Goal: Task Accomplishment & Management: Complete application form

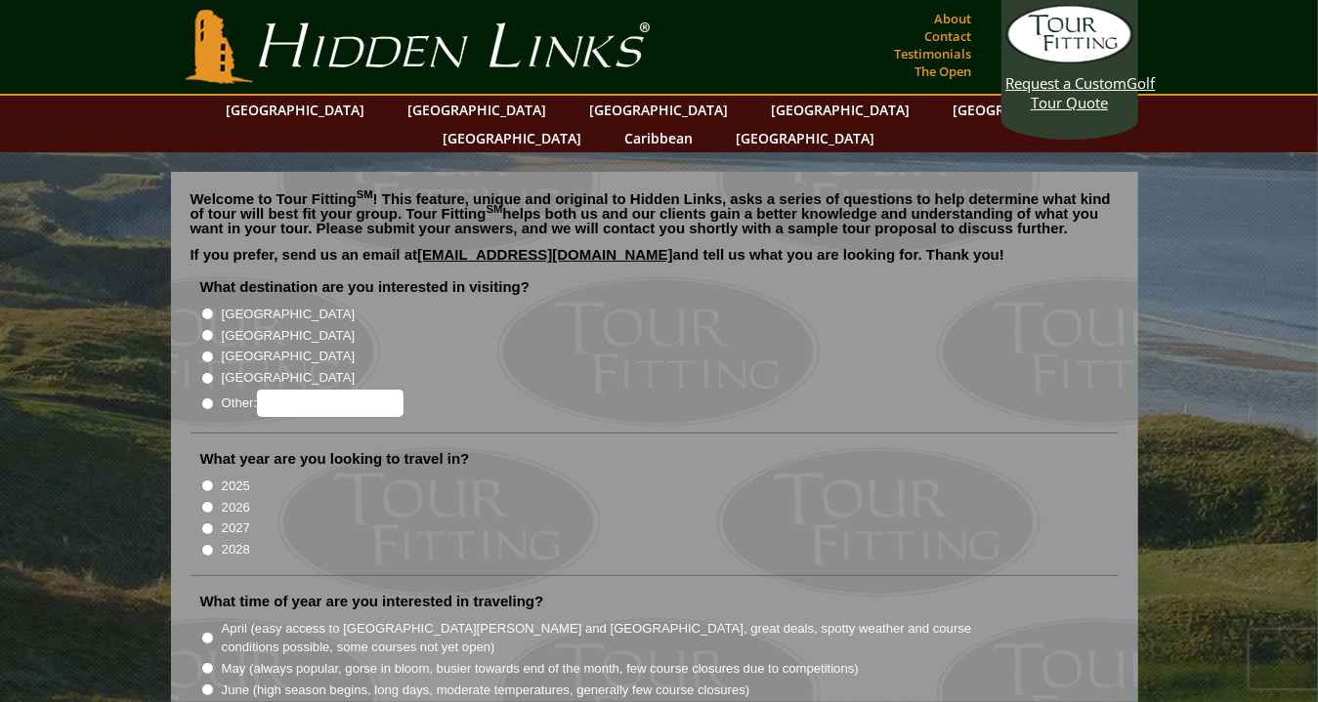
click at [207, 308] on input "[GEOGRAPHIC_DATA]" at bounding box center [207, 314] width 13 height 13
radio input "true"
click at [207, 501] on input "2026" at bounding box center [207, 507] width 13 height 13
radio input "true"
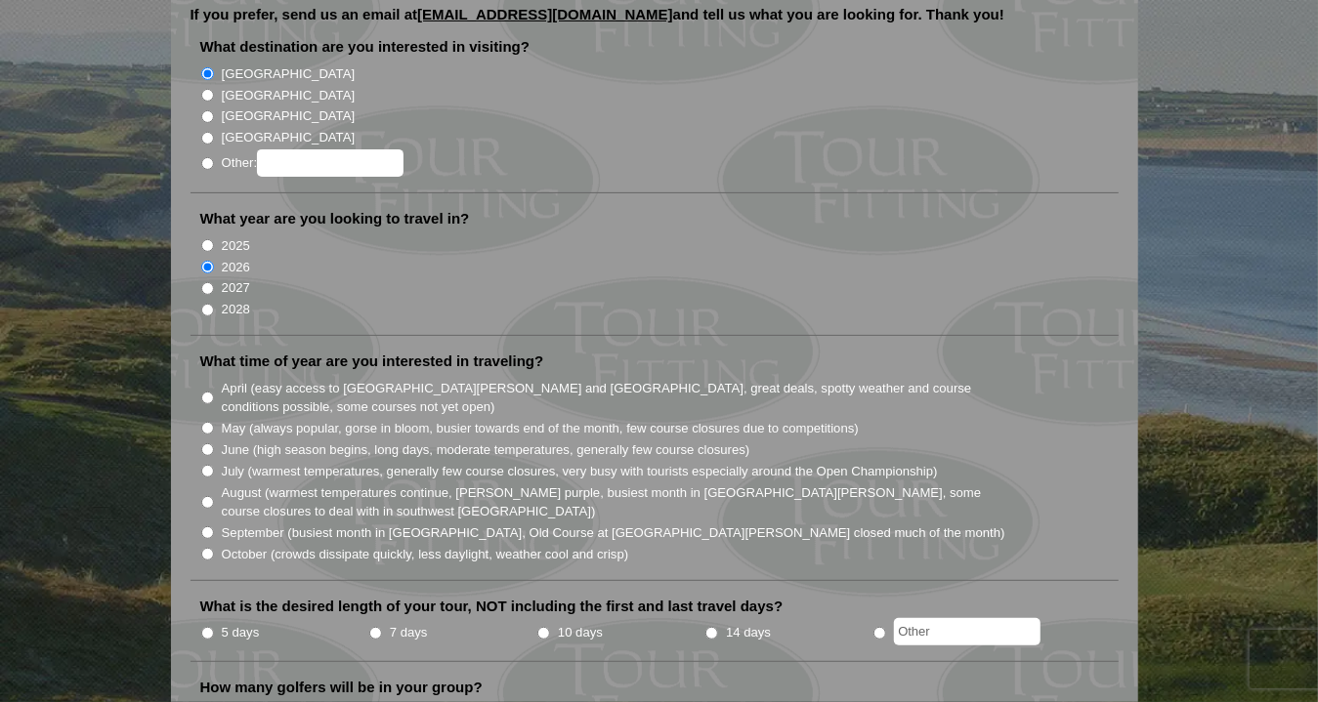
scroll to position [241, 0]
click at [206, 464] on input "July (warmest temperatures, generally few course closures, very busy with touri…" at bounding box center [207, 470] width 13 height 13
radio input "true"
click at [543, 626] on input "10 days" at bounding box center [543, 632] width 13 height 13
radio input "true"
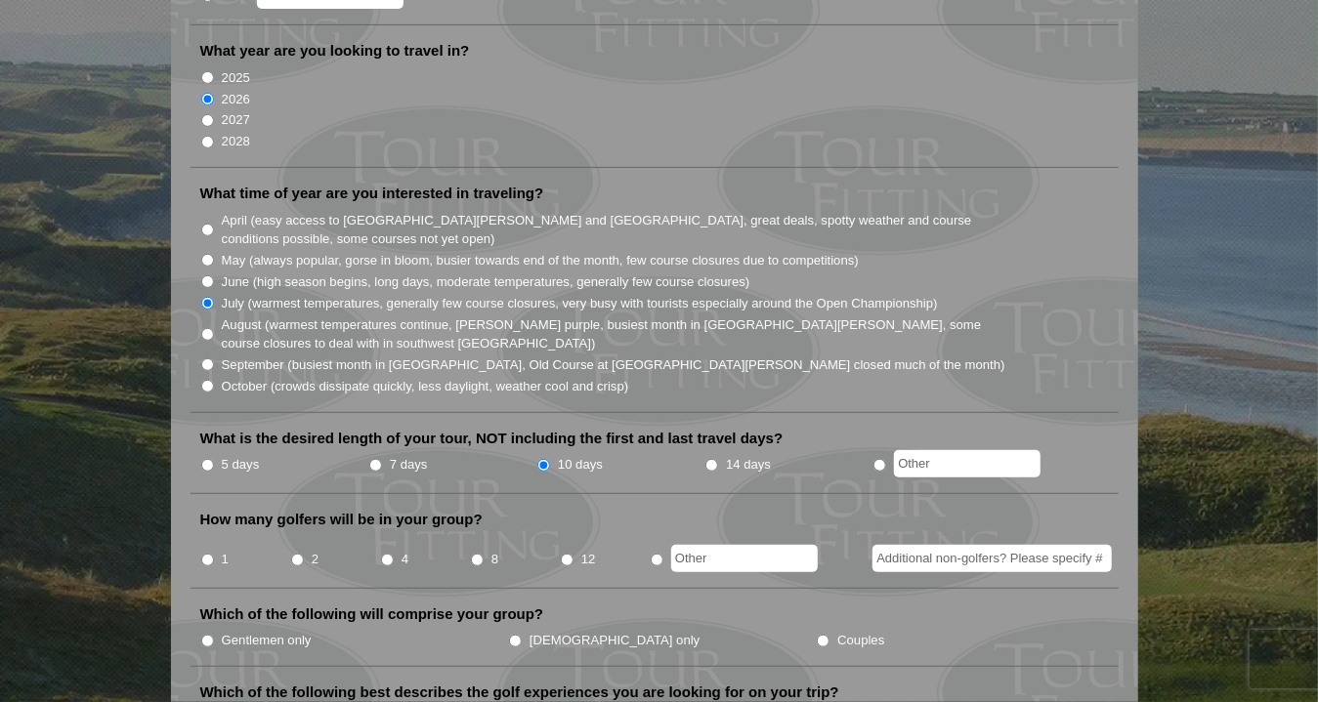
scroll to position [445, 0]
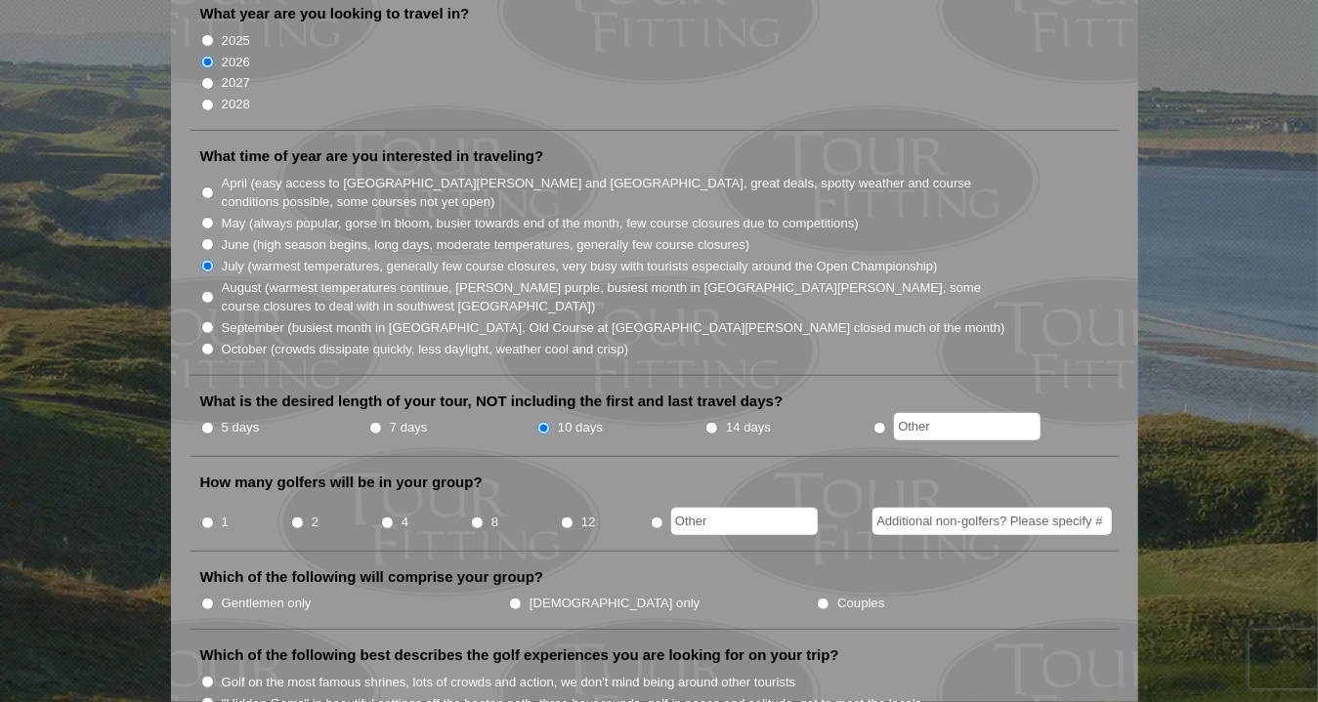
radio input "true"
click at [719, 508] on input "text" at bounding box center [744, 521] width 147 height 27
type input "7 rounds"
click at [817, 598] on input "Couples" at bounding box center [823, 604] width 13 height 13
radio input "true"
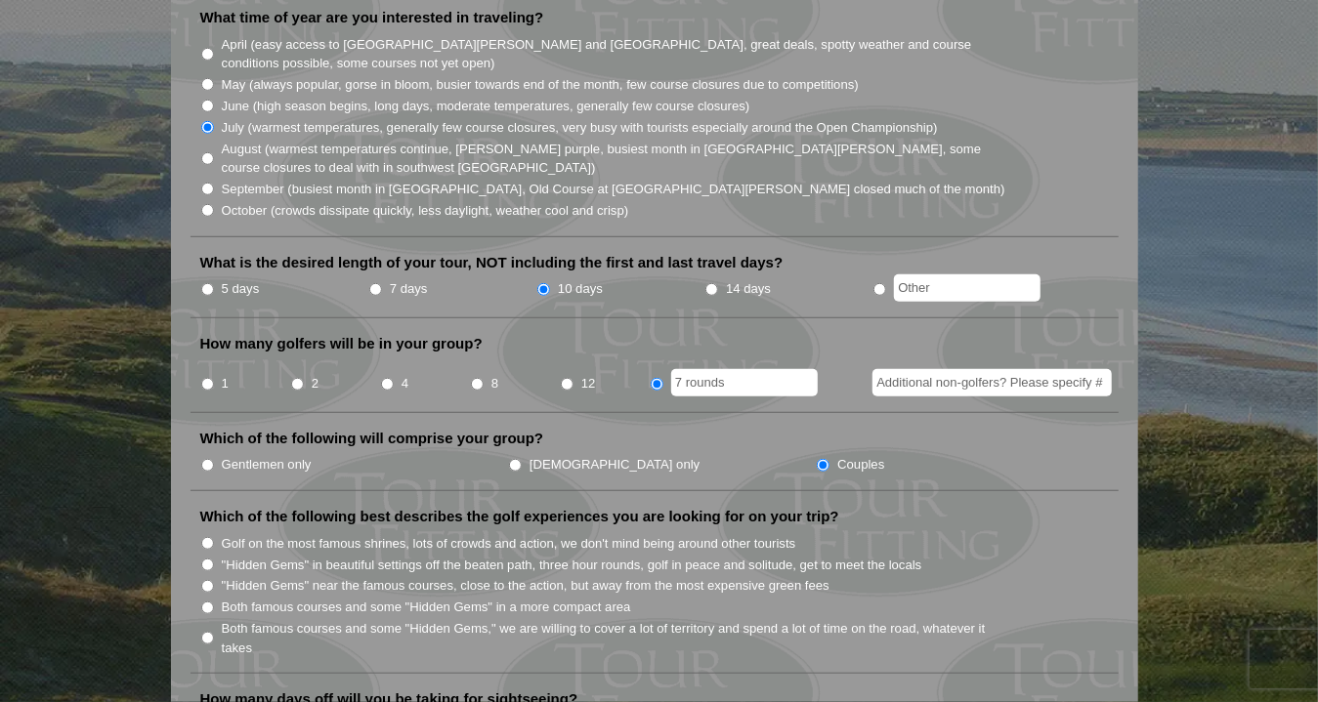
scroll to position [617, 0]
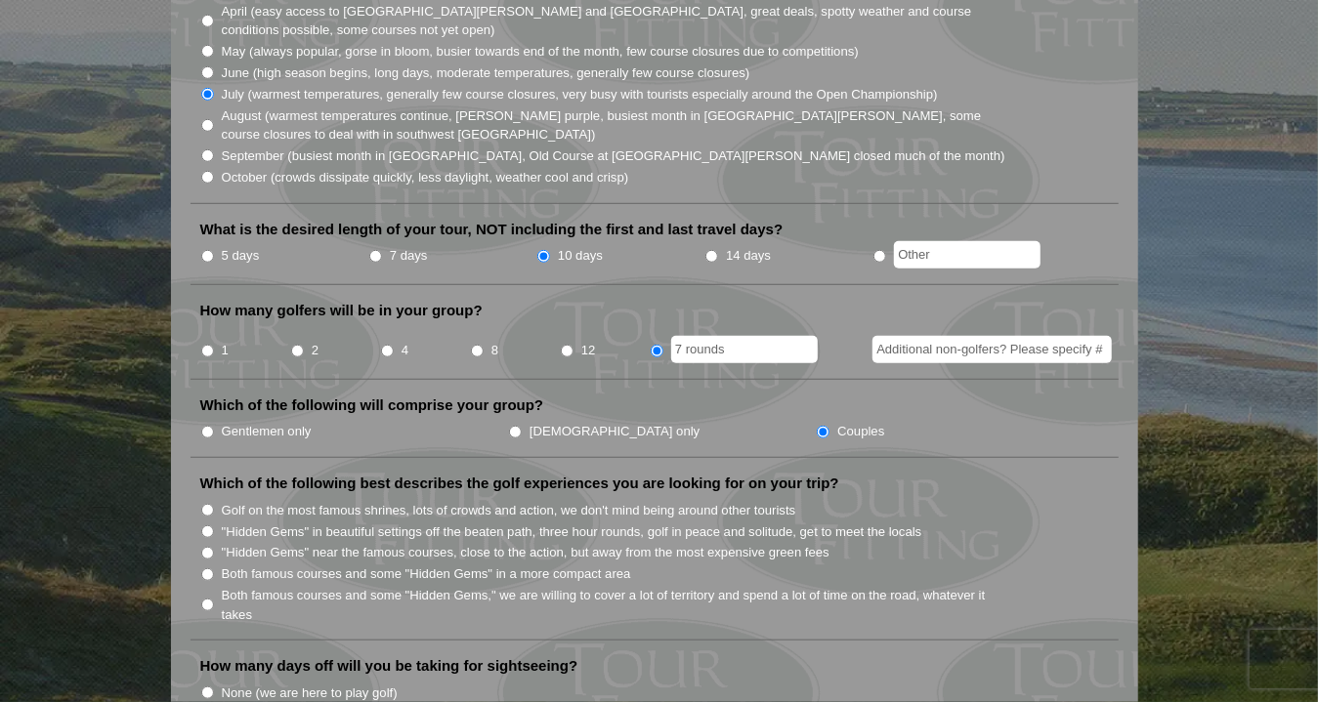
click at [344, 565] on label "Both famous courses and some "Hidden Gems" in a more compact area" at bounding box center [426, 575] width 409 height 20
click at [214, 569] on input "Both famous courses and some "Hidden Gems" in a more compact area" at bounding box center [207, 575] width 13 height 13
radio input "true"
click at [204, 569] on input "Both famous courses and some "Hidden Gems" in a more compact area" at bounding box center [207, 575] width 13 height 13
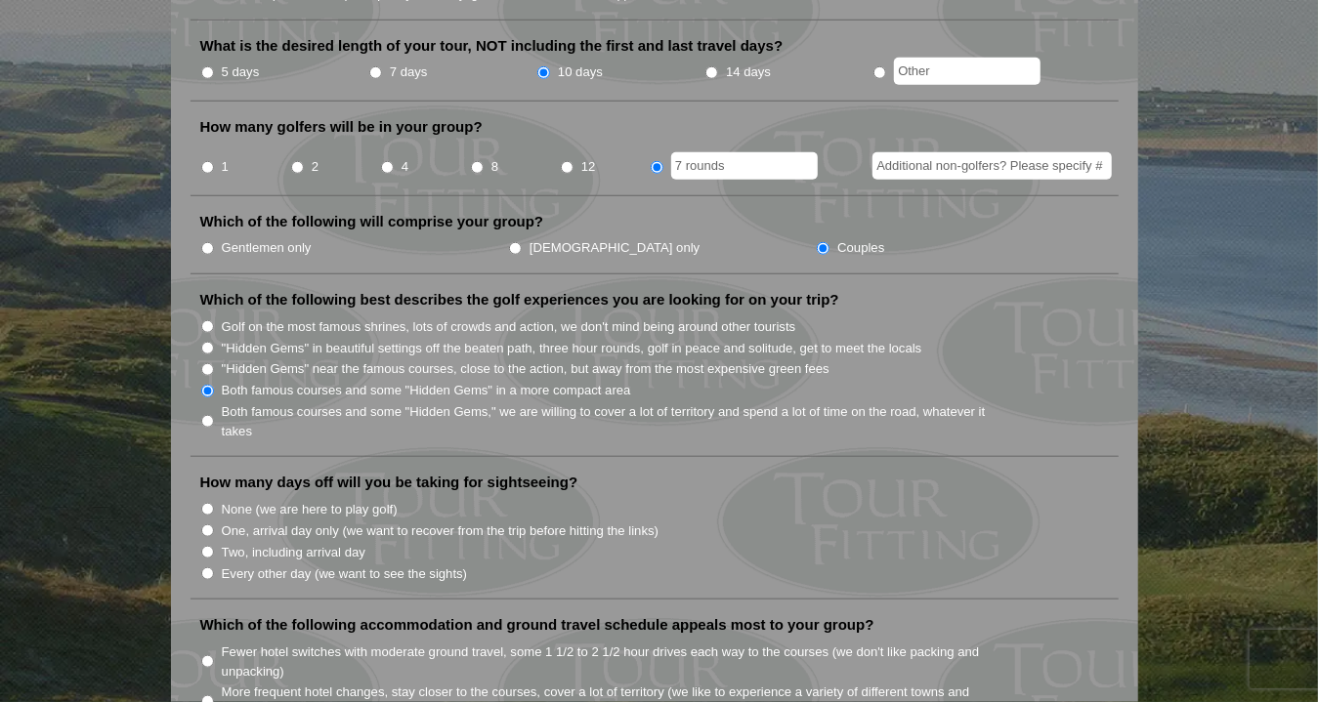
scroll to position [820, 0]
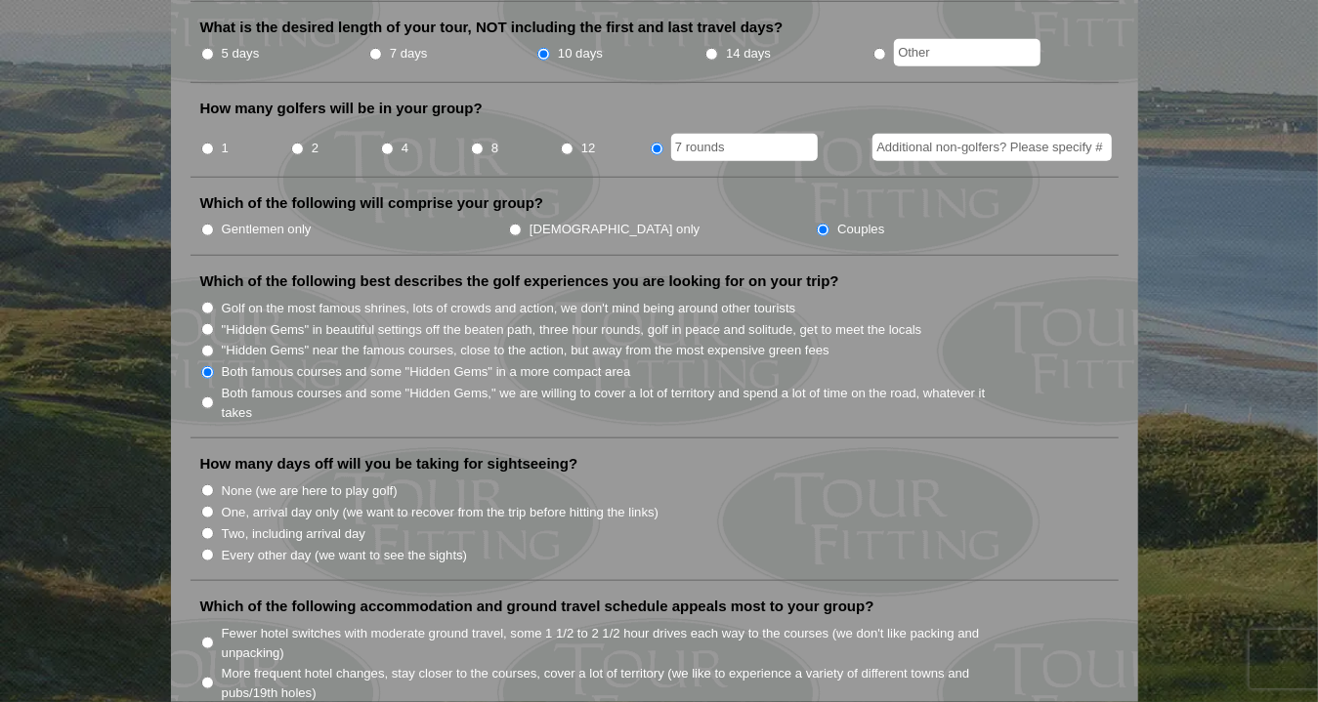
click at [204, 528] on input "Two, including arrival day" at bounding box center [207, 534] width 13 height 13
radio input "true"
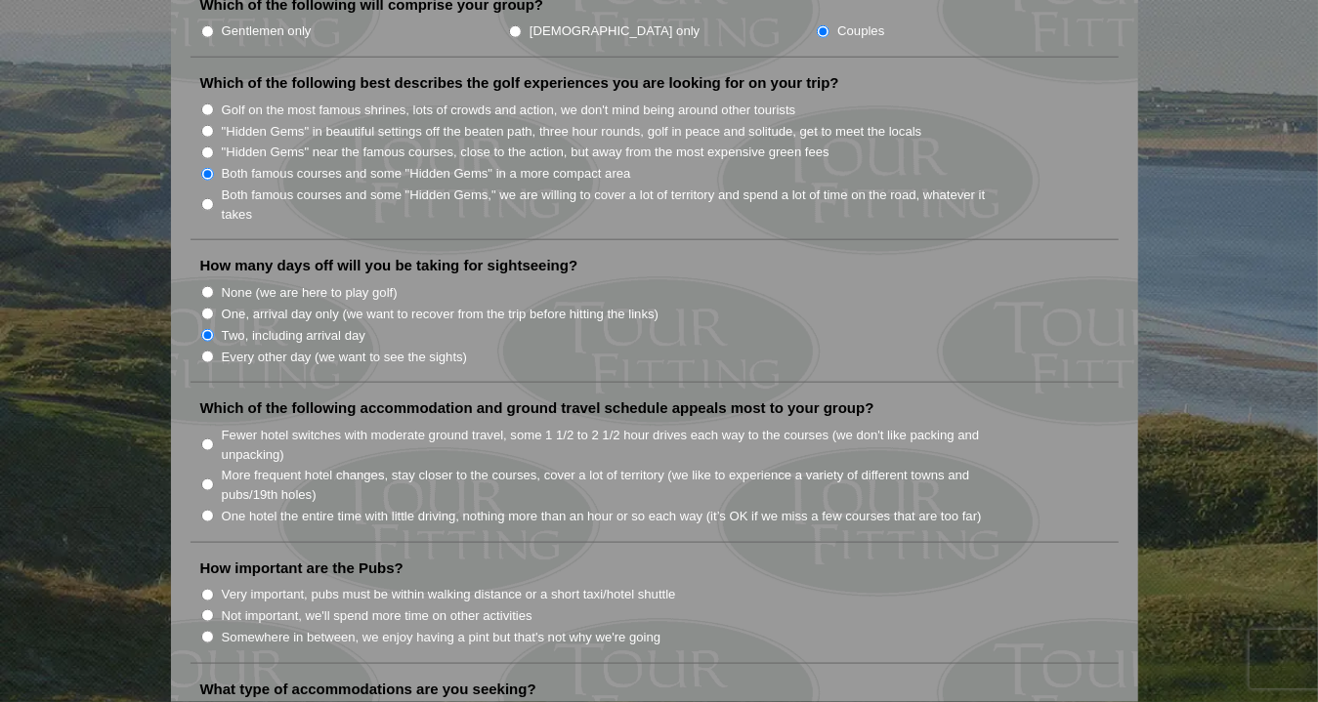
scroll to position [1023, 0]
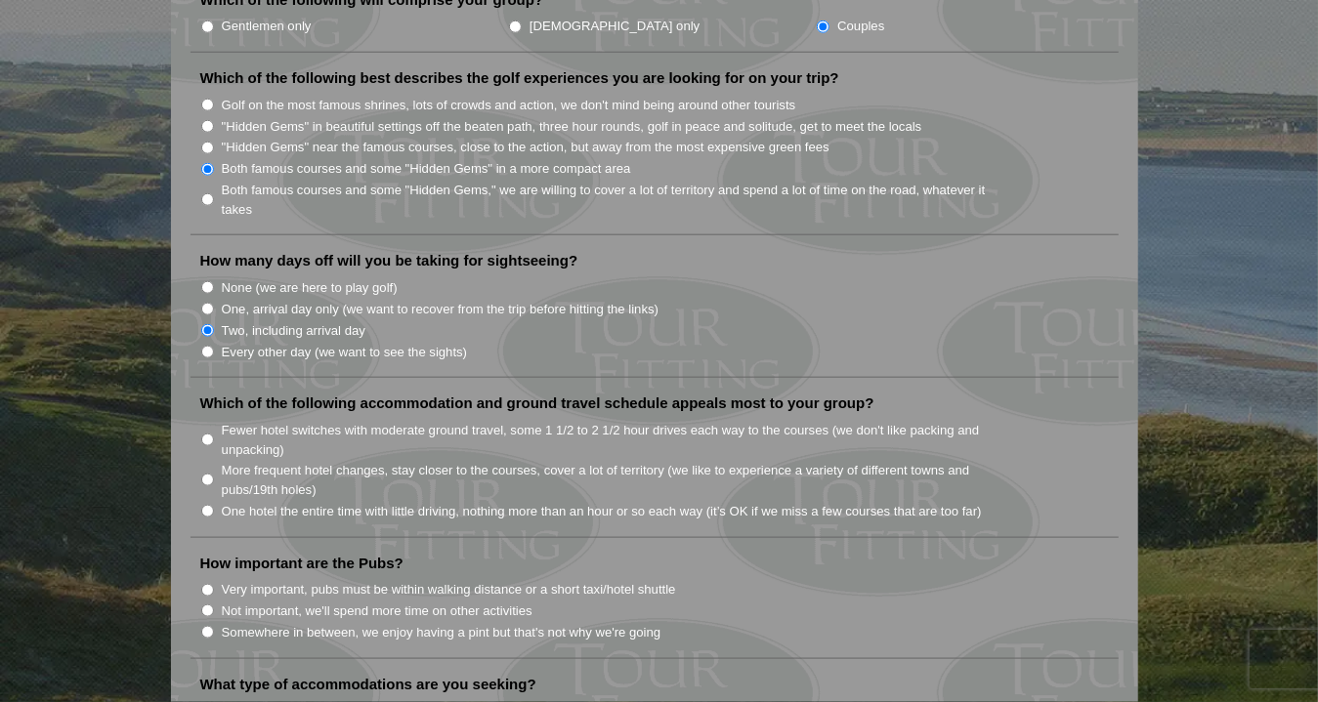
click at [205, 474] on input "More frequent hotel changes, stay closer to the courses, cover a lot of territo…" at bounding box center [207, 480] width 13 height 13
radio input "true"
click at [203, 605] on input "Not important, we'll spend more time on other activities" at bounding box center [207, 611] width 13 height 13
radio input "true"
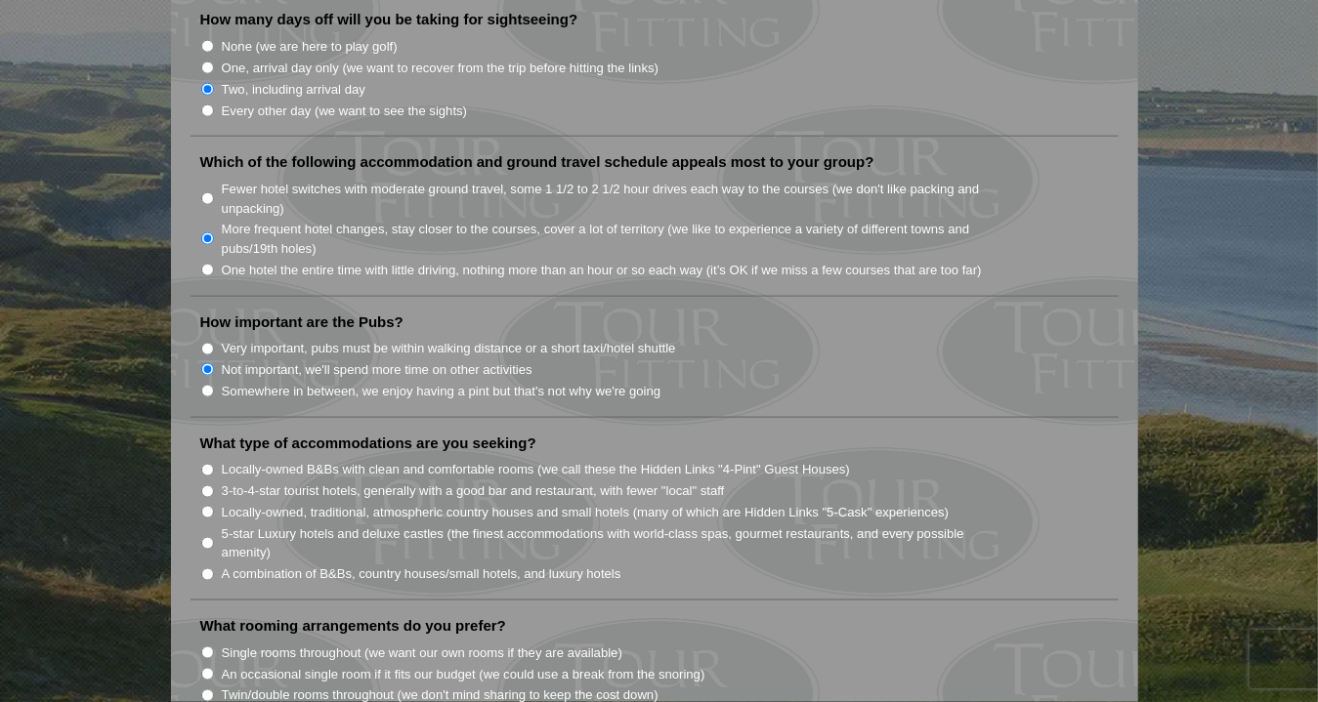
scroll to position [1265, 0]
click at [203, 485] on input "3-to-4-star tourist hotels, generally with a good bar and restaurant, with fewe…" at bounding box center [207, 491] width 13 height 13
radio input "true"
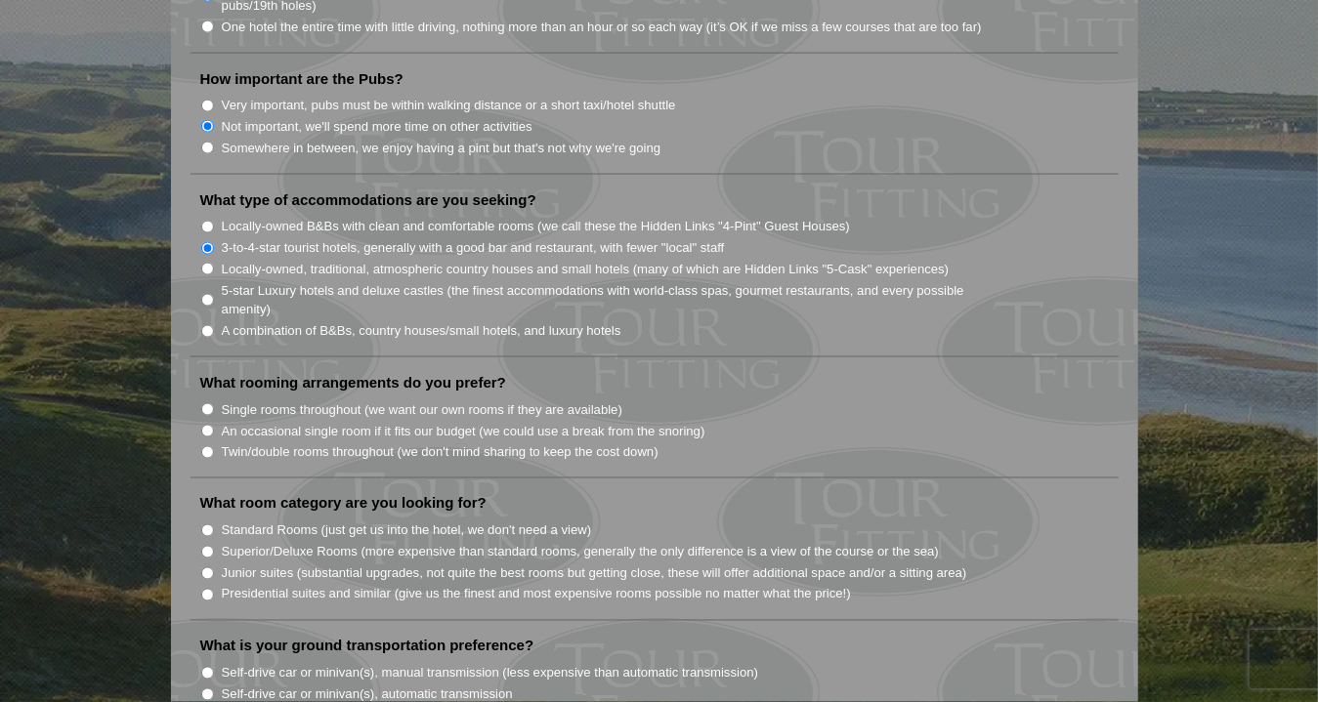
scroll to position [1511, 0]
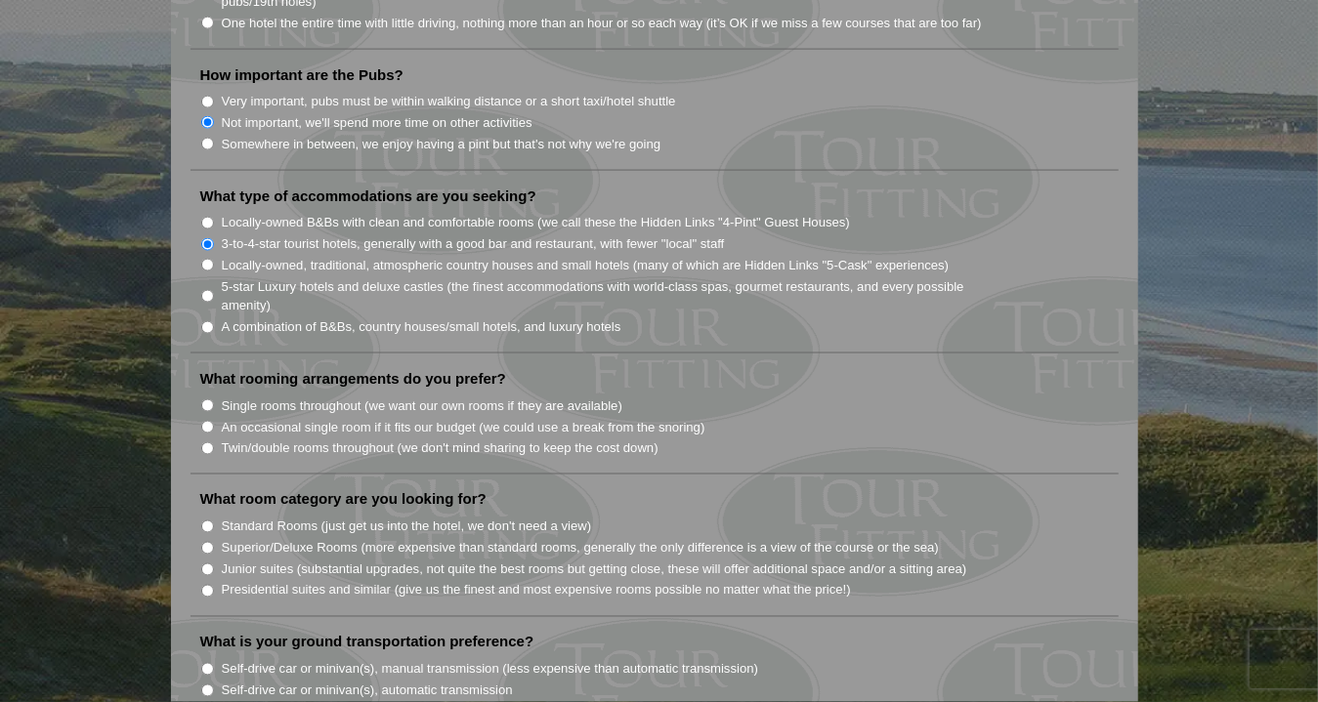
click at [207, 400] on input "Single rooms throughout (we want our own rooms if they are available)" at bounding box center [207, 406] width 13 height 13
radio input "true"
click at [203, 542] on input "Superior/Deluxe Rooms (more expensive than standard rooms, generally the only d…" at bounding box center [207, 548] width 13 height 13
radio input "true"
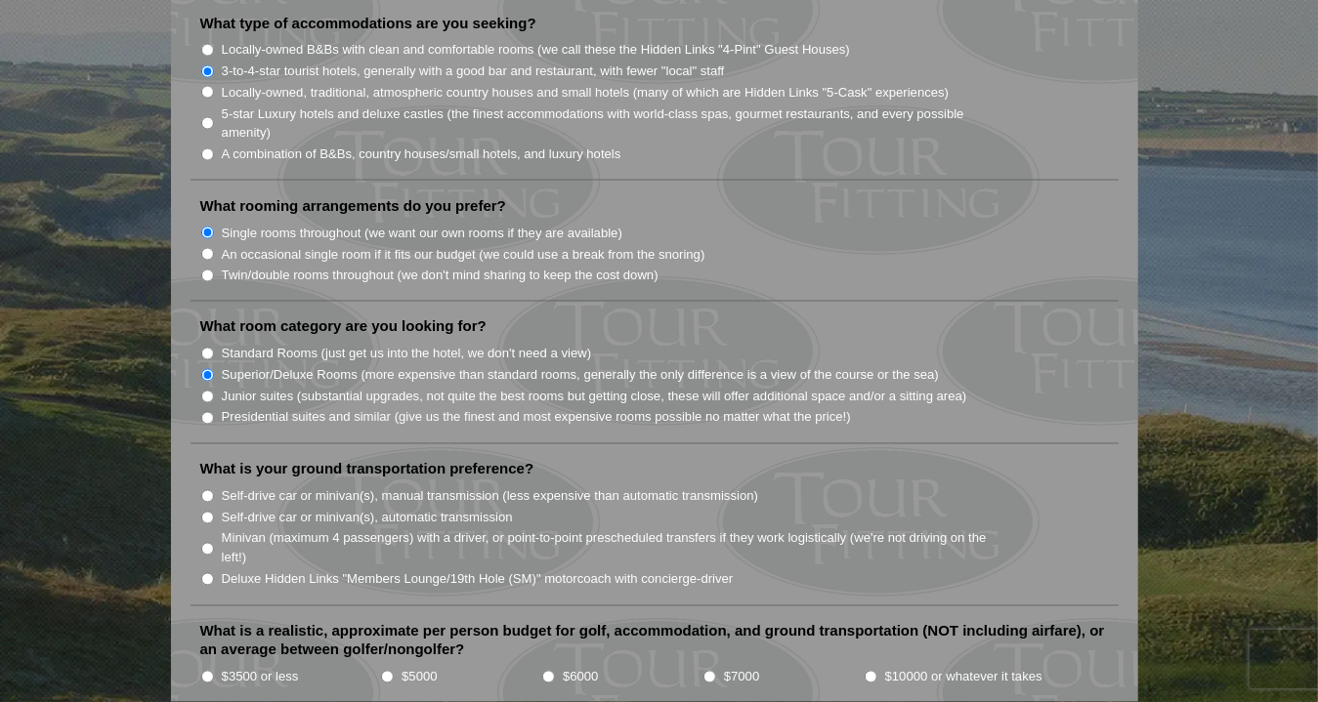
scroll to position [1712, 0]
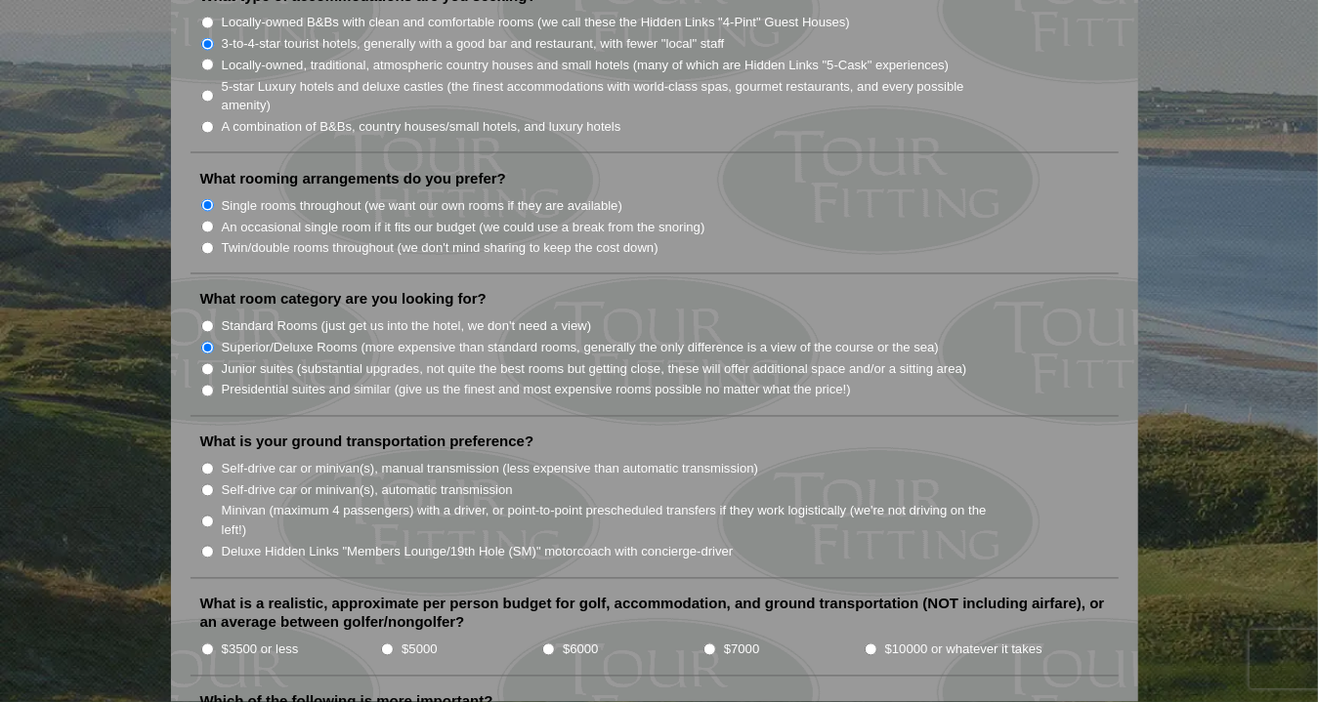
click at [203, 546] on input "Deluxe Hidden Links "Members Lounge/19th Hole (SM)" motorcoach with concierge-d…" at bounding box center [207, 552] width 13 height 13
radio input "true"
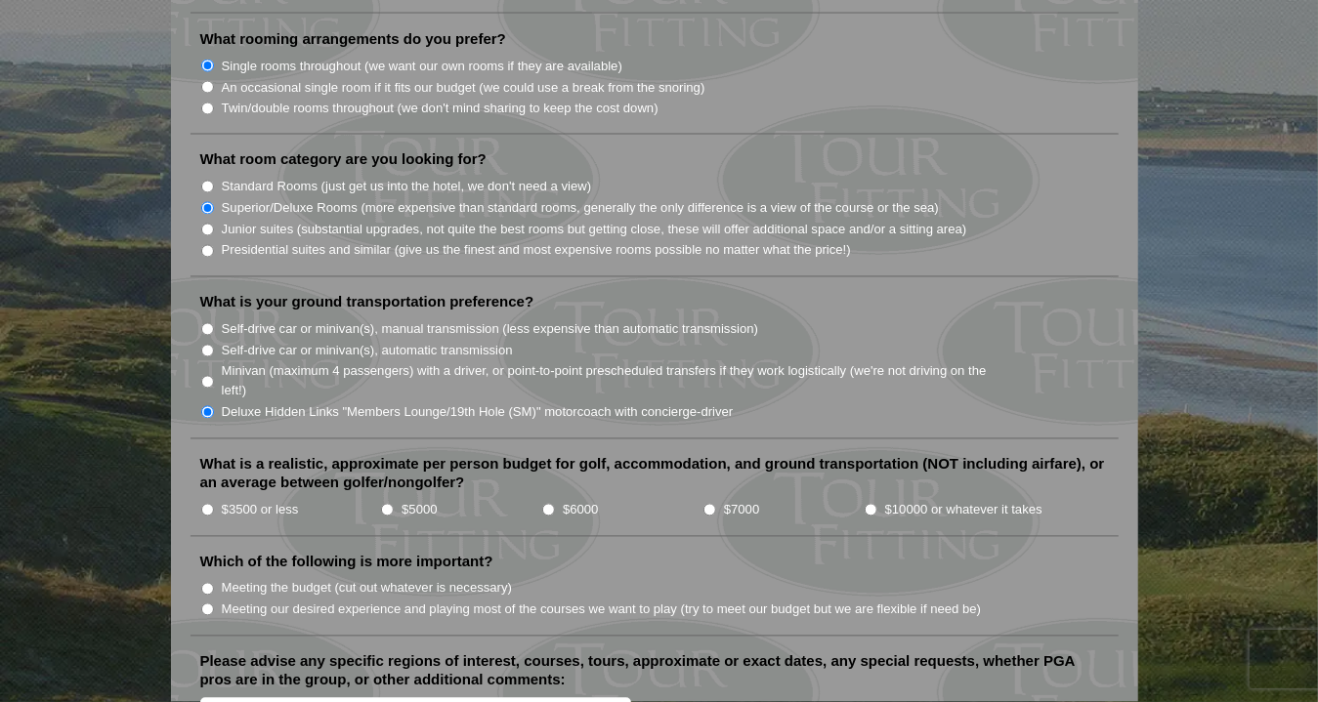
scroll to position [1858, 0]
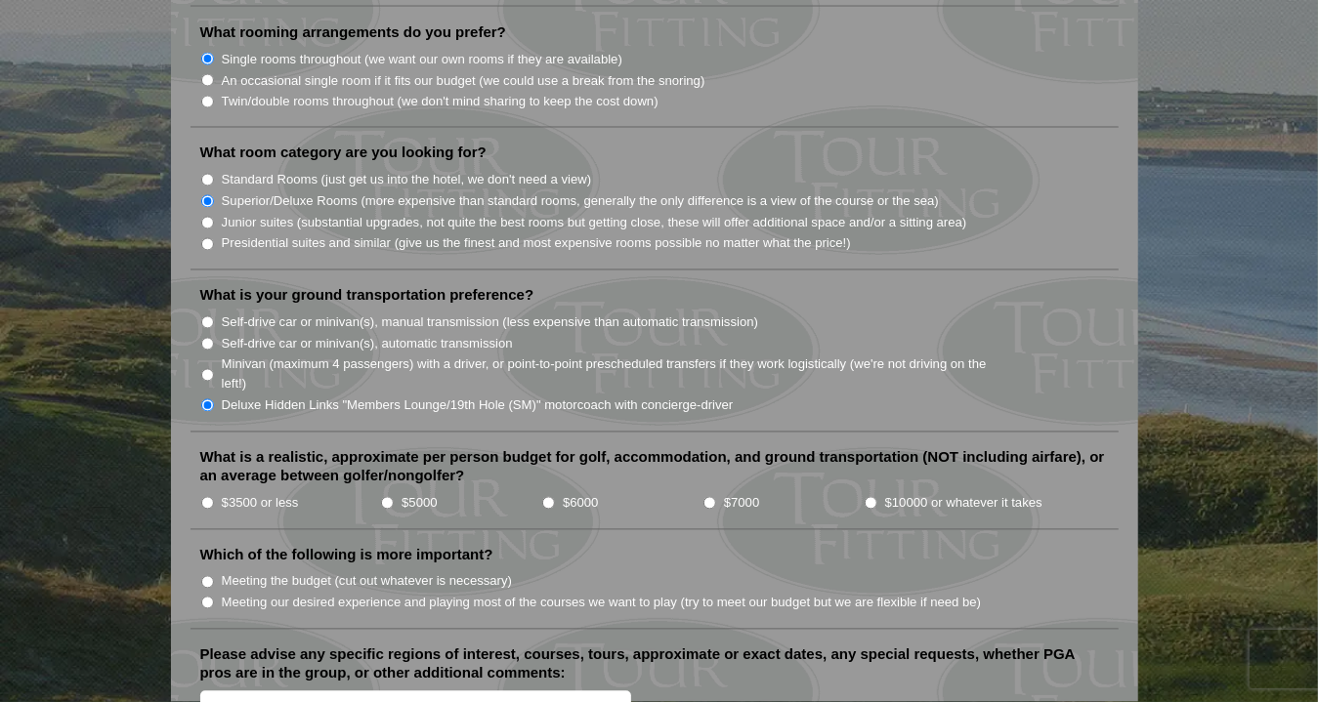
click at [386, 497] on input "$5000" at bounding box center [387, 503] width 13 height 13
radio input "true"
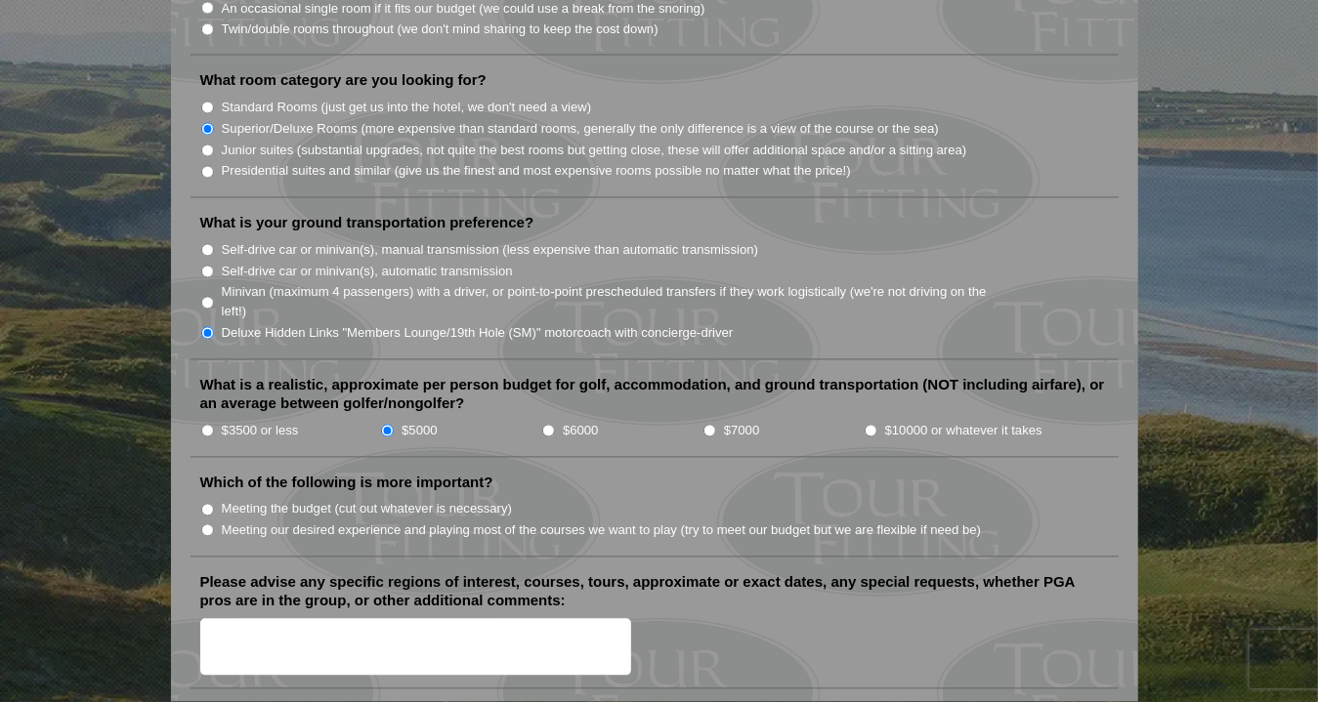
scroll to position [1930, 0]
click at [206, 525] on input "Meeting our desired experience and playing most of the courses we want to play …" at bounding box center [207, 531] width 13 height 13
radio input "true"
click at [264, 619] on textarea "Please advise any specific regions of interest, courses, tours, approximate or …" at bounding box center [416, 648] width 432 height 58
click at [245, 619] on textarea "like tomplay" at bounding box center [416, 648] width 432 height 58
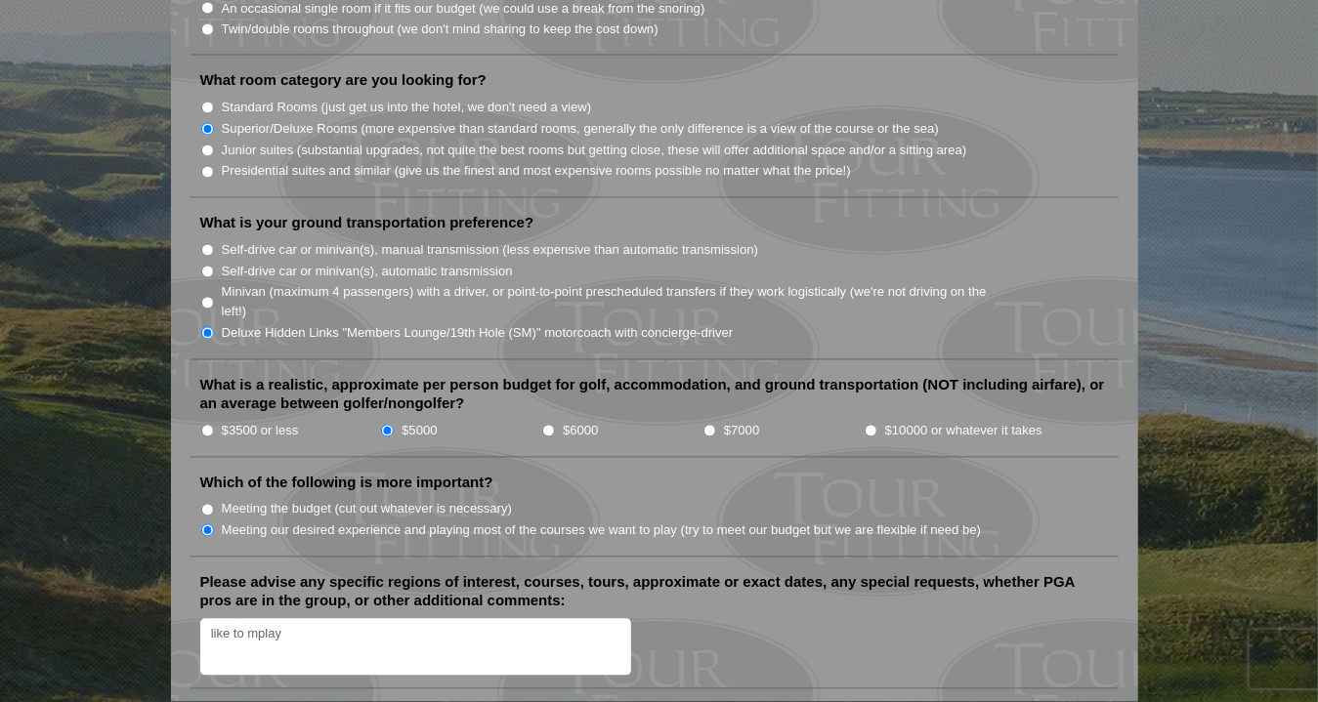
click at [291, 619] on textarea "like to mplay" at bounding box center [416, 648] width 432 height 58
click at [388, 619] on textarea "like to play great and well knowen courese" at bounding box center [416, 648] width 432 height 58
click at [381, 619] on textarea "like to play great and well knowen courese" at bounding box center [416, 648] width 432 height 58
click at [402, 619] on textarea "like to play great and well knowen courese" at bounding box center [416, 648] width 432 height 58
click at [391, 619] on textarea "like to play great and well knoencourese" at bounding box center [416, 648] width 432 height 58
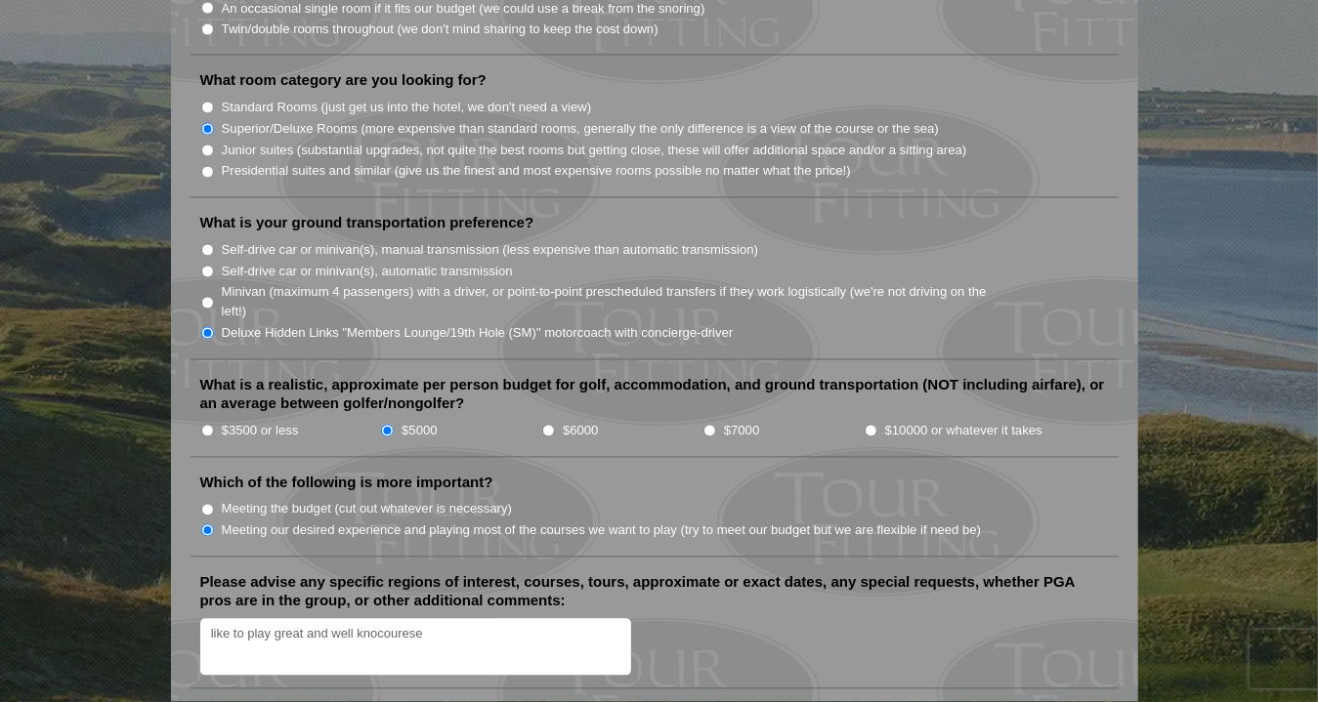
click at [391, 619] on textarea "like to play great and well knocourese" at bounding box center [416, 648] width 432 height 58
click at [437, 619] on textarea "like to play great and well knoco curese" at bounding box center [416, 648] width 432 height 58
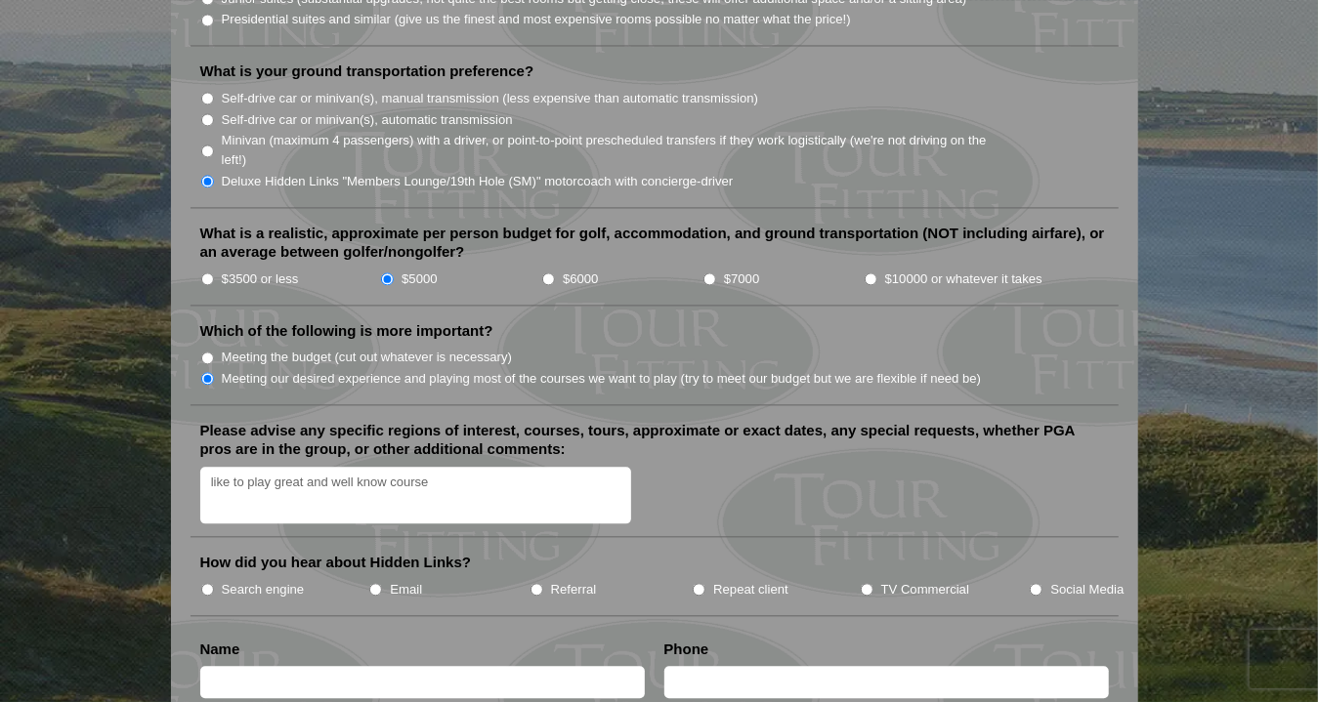
scroll to position [2085, 0]
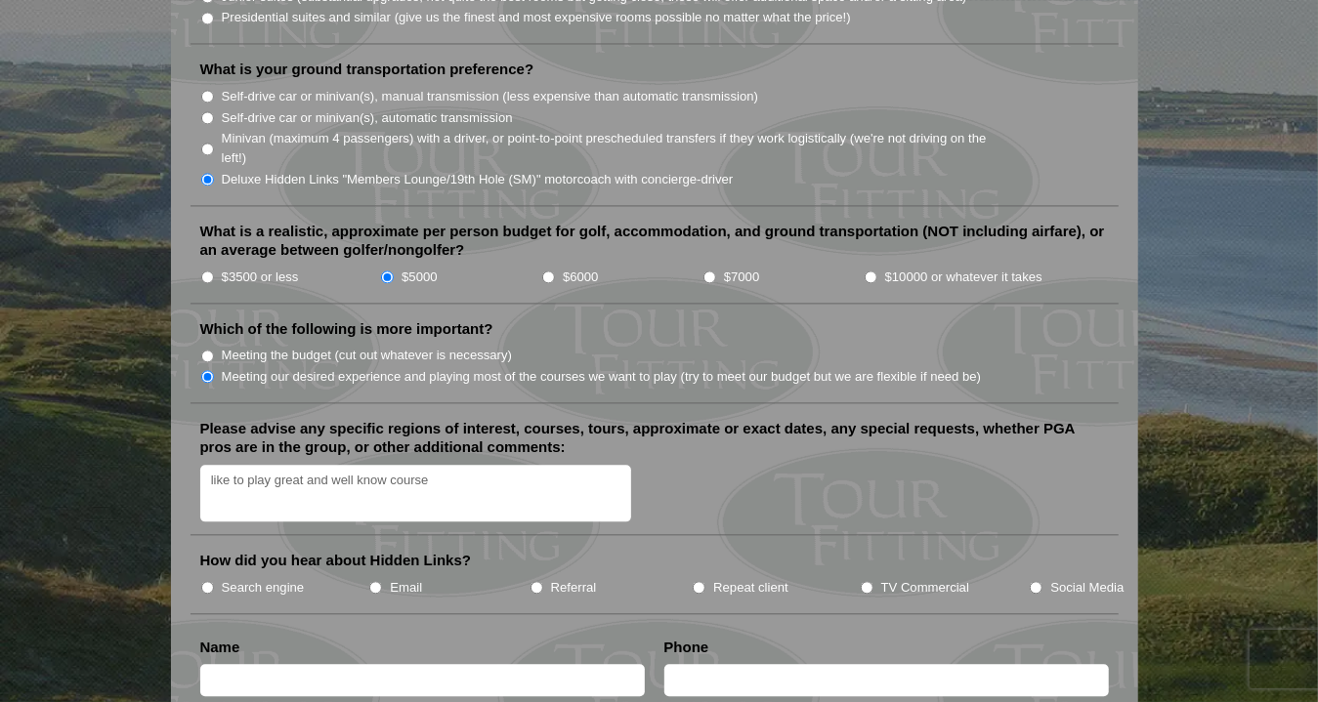
type textarea "like to play great and well know course"
click at [866, 581] on input "TV Commercial" at bounding box center [867, 587] width 13 height 13
radio input "true"
click at [551, 664] on input "text" at bounding box center [422, 680] width 445 height 32
type input "[PERSON_NAME]"
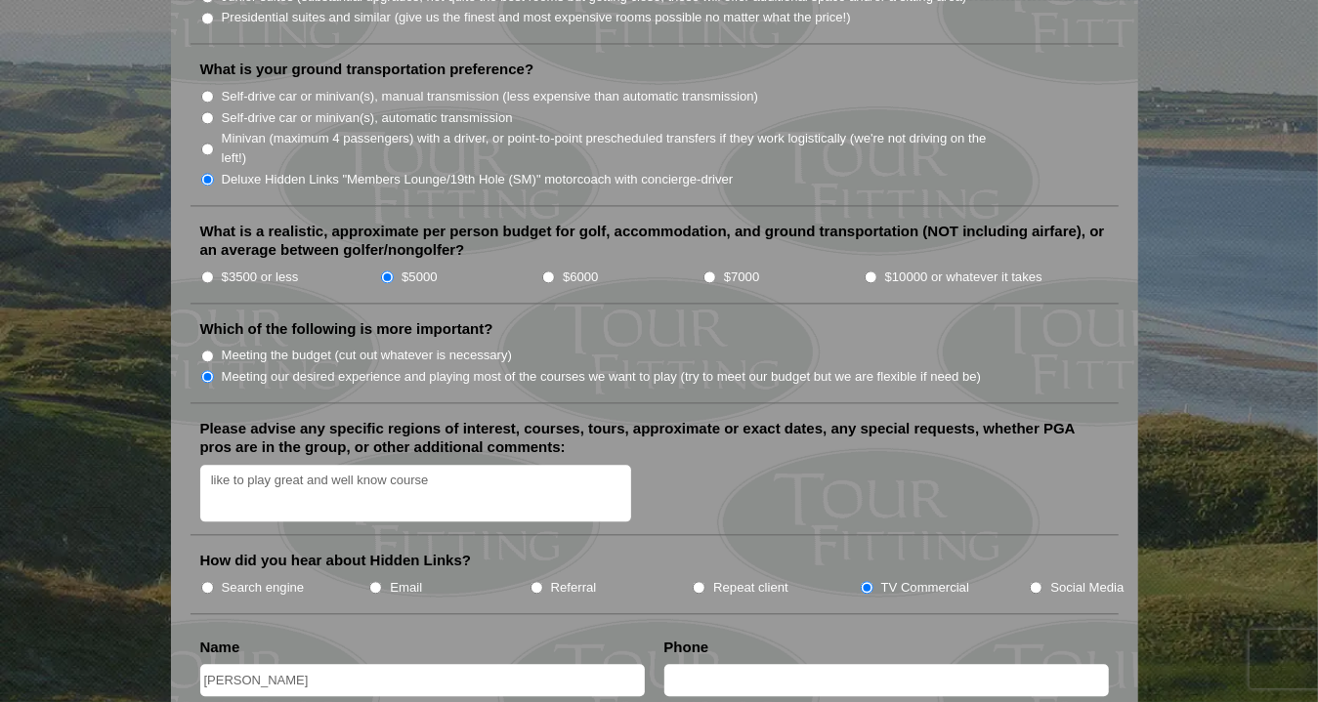
type input "9169977770"
type input "[EMAIL_ADDRESS][PERSON_NAME][DOMAIN_NAME]"
type input "La Quinta"
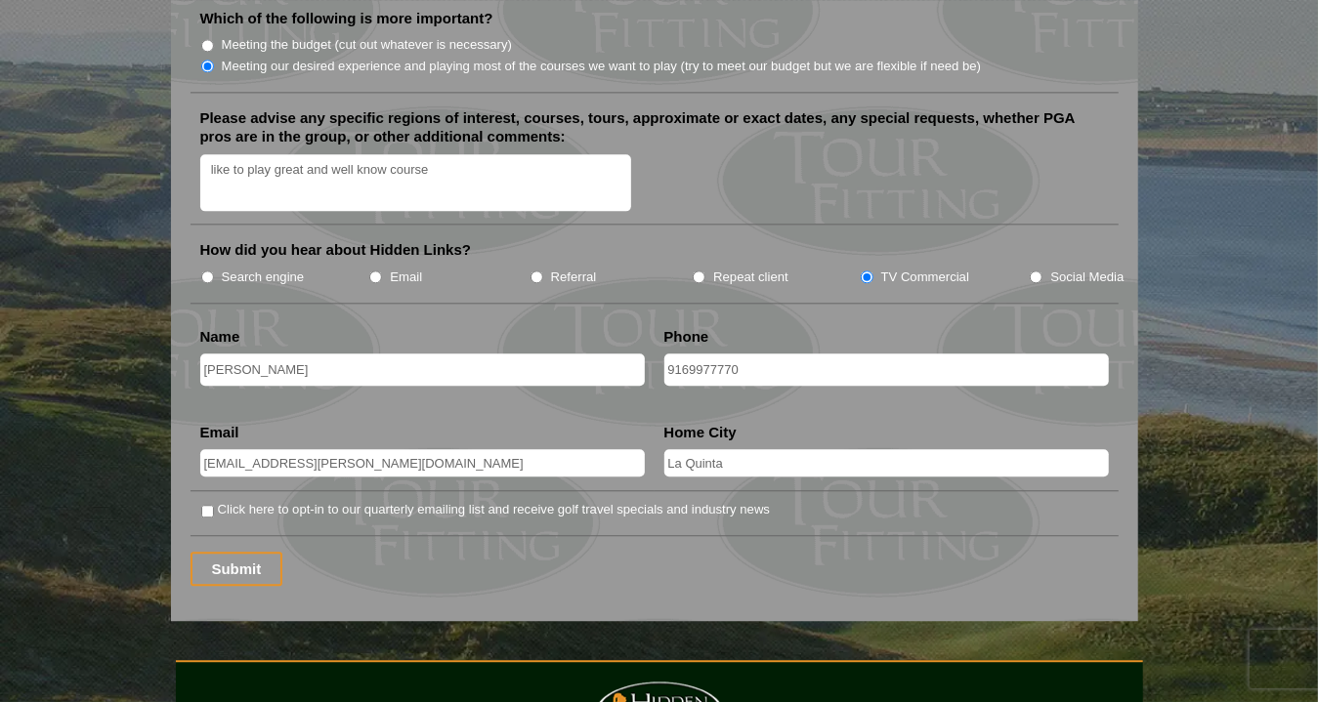
scroll to position [2398, 0]
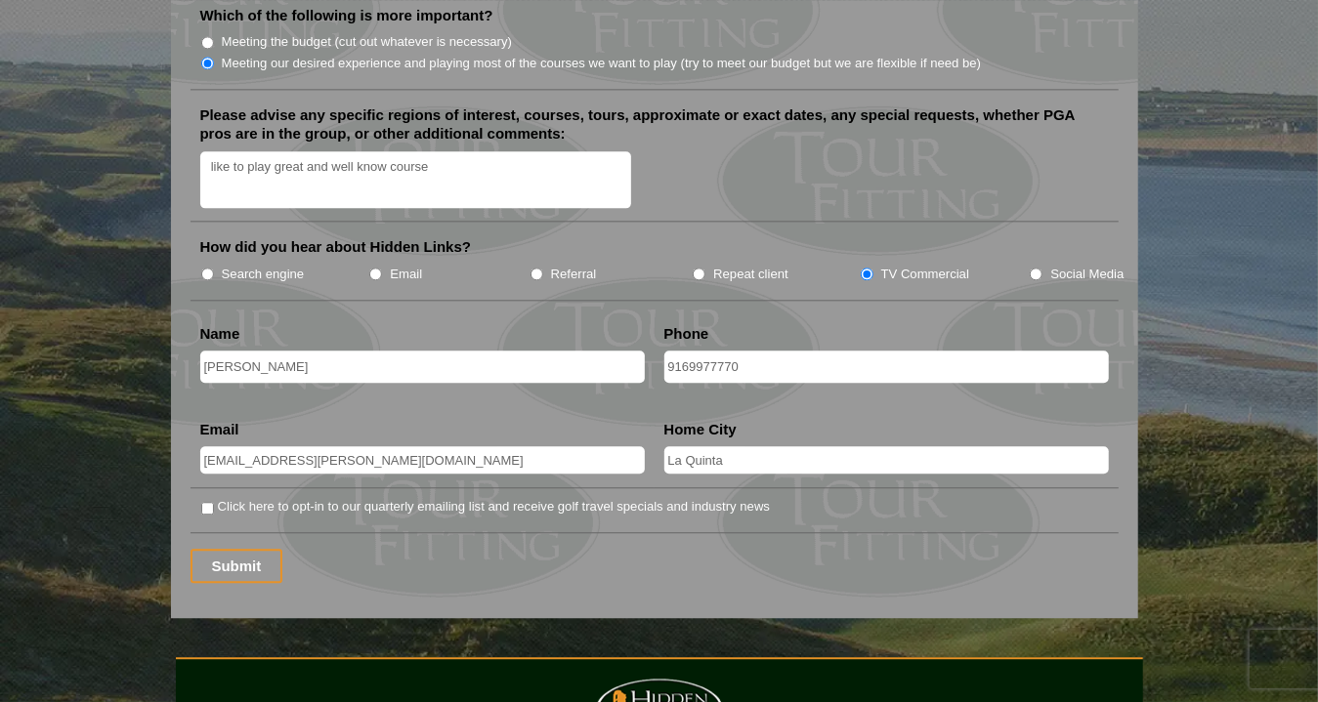
click at [203, 502] on input "Click here to opt-in to our quarterly emailing list and receive golf travel spe…" at bounding box center [207, 508] width 13 height 13
checkbox input "true"
click at [229, 549] on input "Submit" at bounding box center [237, 566] width 93 height 34
